Goal: Task Accomplishment & Management: Manage account settings

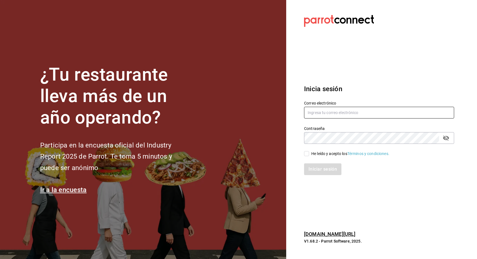
click at [329, 112] on input "text" at bounding box center [379, 113] width 150 height 12
type input "sarai@revolucionverde.com"
click at [307, 153] on input "He leído y acepto los Términos y condiciones." at bounding box center [306, 153] width 5 height 5
checkbox input "true"
drag, startPoint x: 311, startPoint y: 170, endPoint x: 325, endPoint y: 169, distance: 13.5
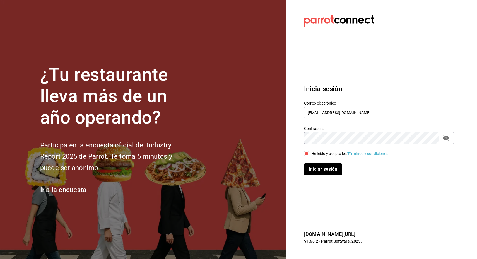
click at [311, 170] on button "Iniciar sesión" at bounding box center [323, 170] width 38 height 12
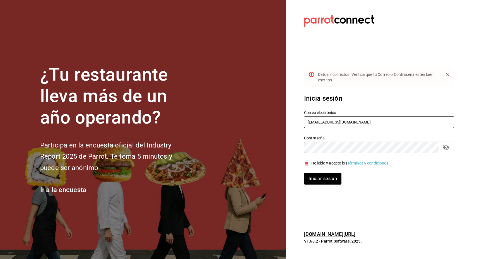
click at [360, 121] on input "sarai@revolucionverde.com" at bounding box center [379, 122] width 150 height 12
type input "sarai@revolucionverde.mx"
click at [323, 174] on button "Iniciar sesión" at bounding box center [323, 179] width 38 height 12
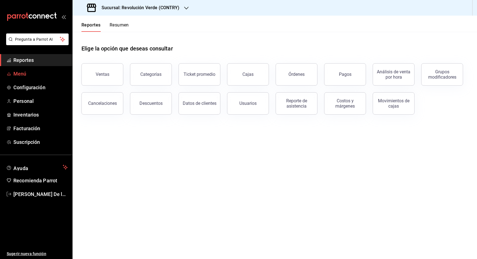
click at [17, 74] on span "Menú" at bounding box center [40, 74] width 54 height 8
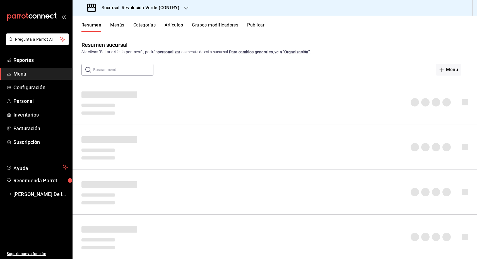
click at [23, 71] on span "Menú" at bounding box center [40, 74] width 54 height 8
click at [175, 21] on div "Resumen Menús Categorías Artículos Grupos modificadores Publicar" at bounding box center [275, 24] width 405 height 16
click at [176, 27] on button "Artículos" at bounding box center [174, 26] width 18 height 9
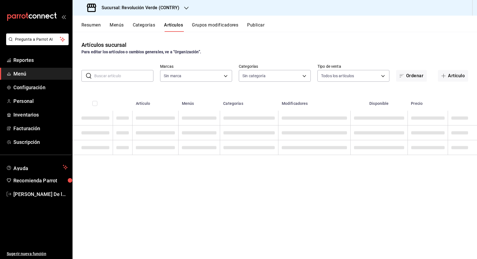
click at [223, 25] on button "Grupos modificadores" at bounding box center [215, 26] width 46 height 9
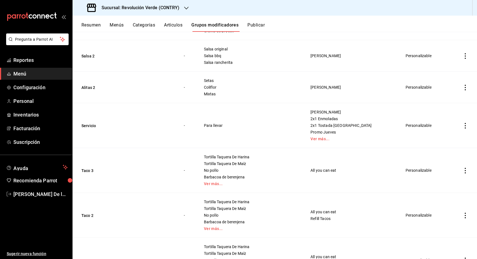
scroll to position [105, 0]
click at [89, 124] on button "Servicio" at bounding box center [114, 125] width 67 height 6
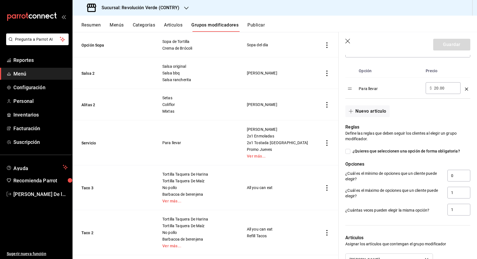
scroll to position [140, 0]
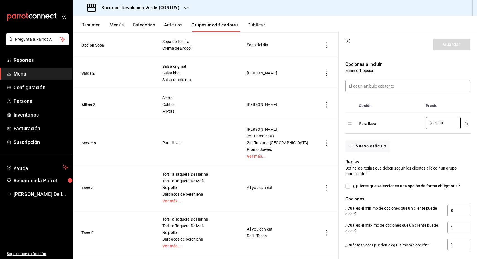
drag, startPoint x: 445, startPoint y: 123, endPoint x: 416, endPoint y: 124, distance: 29.3
click at [416, 124] on tr "Para llevar ​ $ 20.00 ​" at bounding box center [408, 123] width 125 height 21
type input "12.00"
click at [457, 148] on div "Nuevo artículo" at bounding box center [405, 143] width 132 height 18
click at [440, 46] on button "Guardar" at bounding box center [451, 45] width 37 height 12
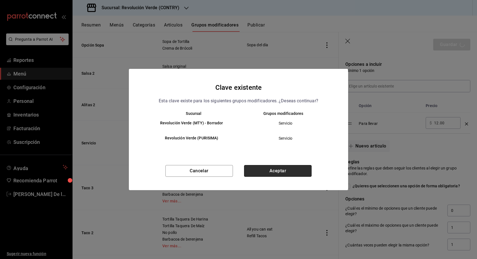
click at [294, 172] on button "Aceptar" at bounding box center [278, 171] width 68 height 12
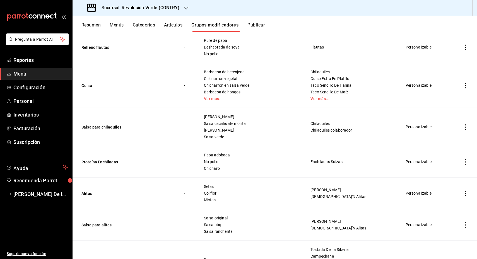
scroll to position [1117, 0]
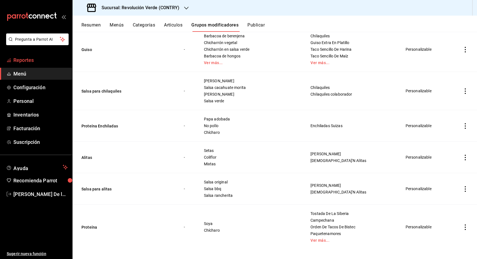
click at [27, 59] on span "Reportes" at bounding box center [40, 60] width 54 height 8
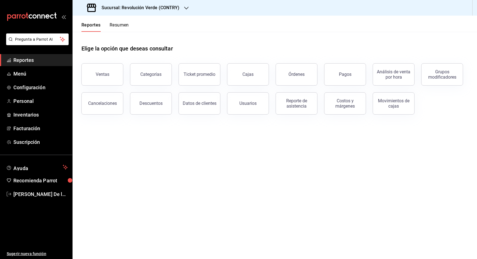
click at [305, 78] on button "Órdenes" at bounding box center [297, 74] width 42 height 22
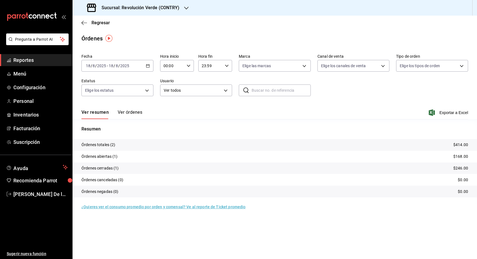
click at [148, 65] on icon "button" at bounding box center [148, 66] width 4 height 4
click at [149, 66] on \(Stroke\) "button" at bounding box center [147, 65] width 3 height 3
click at [103, 140] on li "Rango de fechas" at bounding box center [108, 145] width 52 height 13
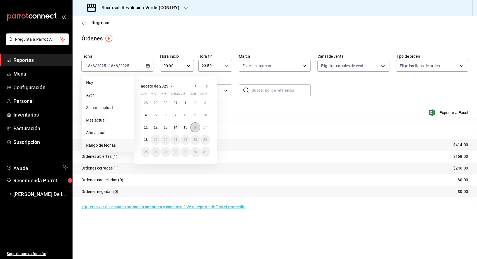
click at [194, 127] on abbr "16" at bounding box center [195, 128] width 4 height 4
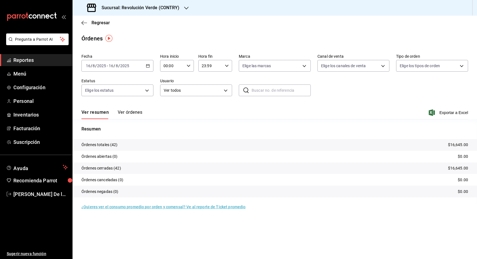
click at [132, 115] on button "Ver órdenes" at bounding box center [130, 114] width 25 height 9
